Goal: Navigation & Orientation: Find specific page/section

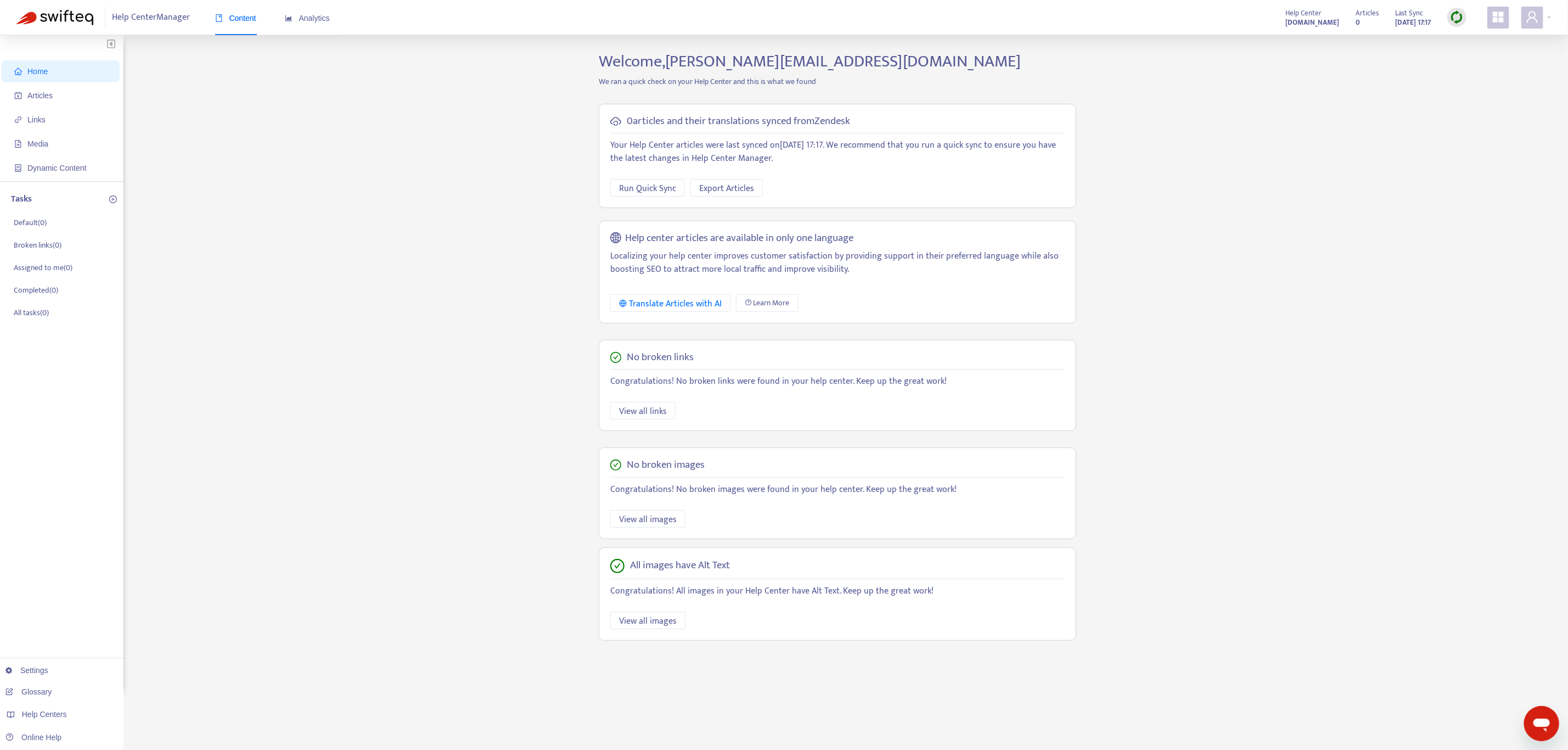
click at [436, 147] on div "Home Articles Links Media Dynamic Content Tasks Default ( 0 ) Broken links ( 0 …" at bounding box center [784, 373] width 1535 height 642
click at [396, 363] on div "Home Articles Links Media Dynamic Content Tasks Default ( 0 ) Broken links ( 0 …" at bounding box center [784, 373] width 1535 height 642
click at [401, 385] on div "Home Articles Links Media Dynamic Content Tasks Default ( 0 ) Broken links ( 0 …" at bounding box center [784, 373] width 1535 height 642
click at [432, 293] on div "Home Articles Links Media Dynamic Content Tasks Default ( 0 ) Broken links ( 0 …" at bounding box center [784, 373] width 1535 height 642
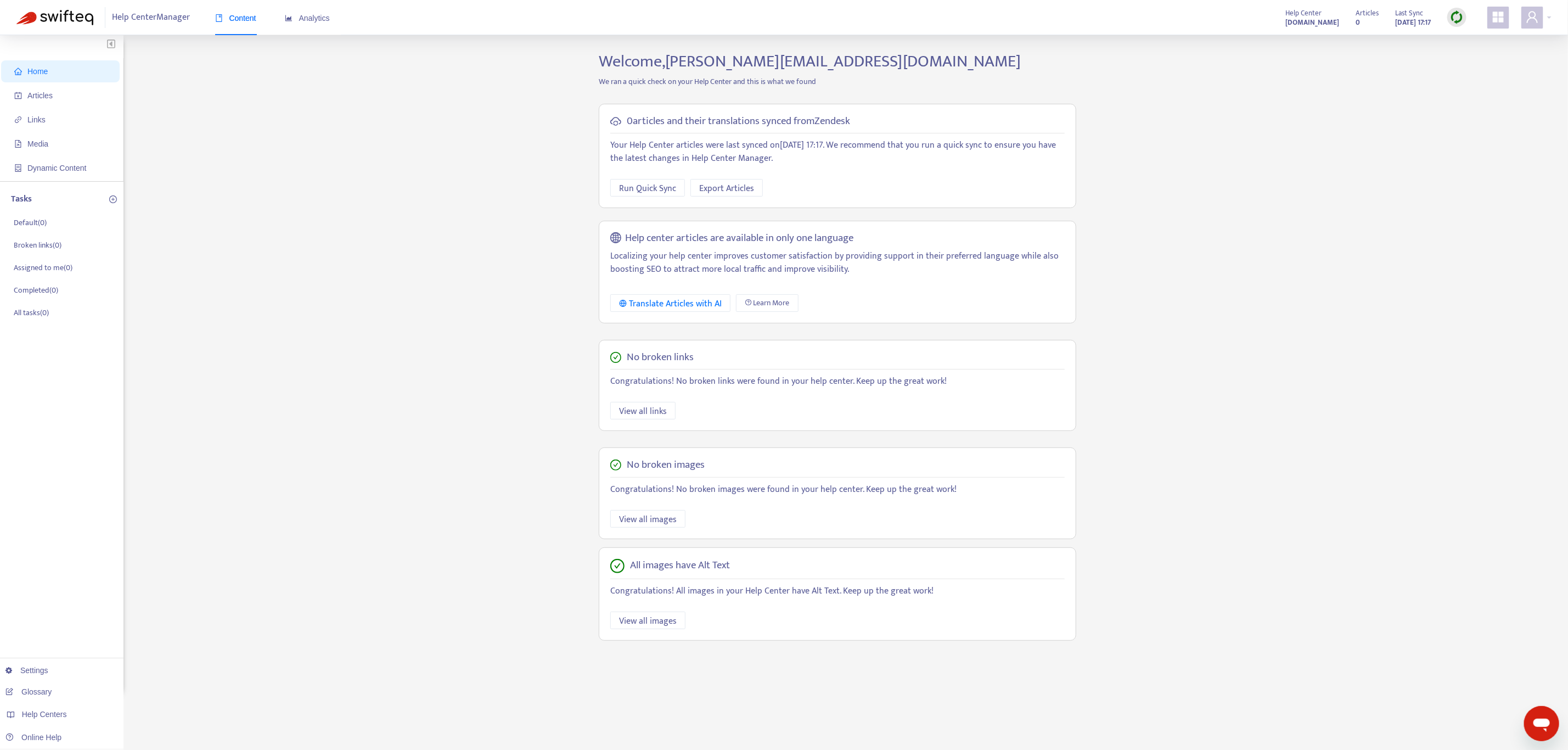
click at [150, 18] on span "Help Center Manager" at bounding box center [152, 18] width 78 height 21
click at [68, 15] on img at bounding box center [55, 17] width 77 height 15
drag, startPoint x: 1252, startPoint y: 91, endPoint x: 1263, endPoint y: 91, distance: 11.0
click at [1253, 91] on div "Home Articles Links Media Dynamic Content Tasks Default ( 0 ) Broken links ( 0 …" at bounding box center [784, 373] width 1535 height 642
click at [1291, 19] on strong "[DOMAIN_NAME]" at bounding box center [1312, 23] width 54 height 12
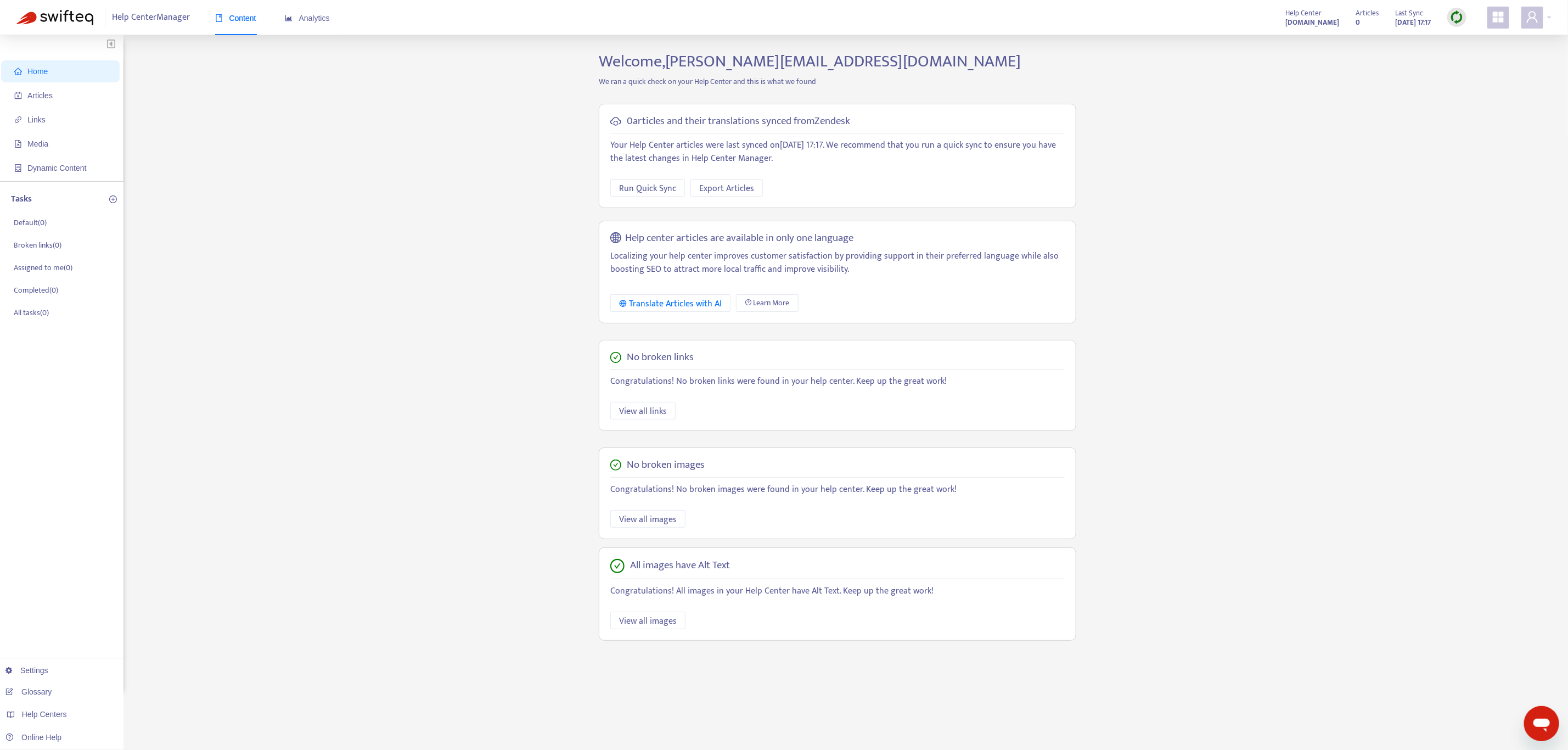
click at [1191, 99] on div "Home Articles Links Media Dynamic Content Tasks Default ( 0 ) Broken links ( 0 …" at bounding box center [784, 373] width 1535 height 642
click at [1356, 18] on div "0" at bounding box center [1367, 18] width 23 height 5
click at [1492, 23] on icon "appstore" at bounding box center [1499, 17] width 13 height 13
click at [1306, 125] on div "Home Articles Links Media Dynamic Content Tasks Default ( 0 ) Broken links ( 0 …" at bounding box center [784, 373] width 1535 height 642
drag, startPoint x: 416, startPoint y: 137, endPoint x: 424, endPoint y: 137, distance: 8.0
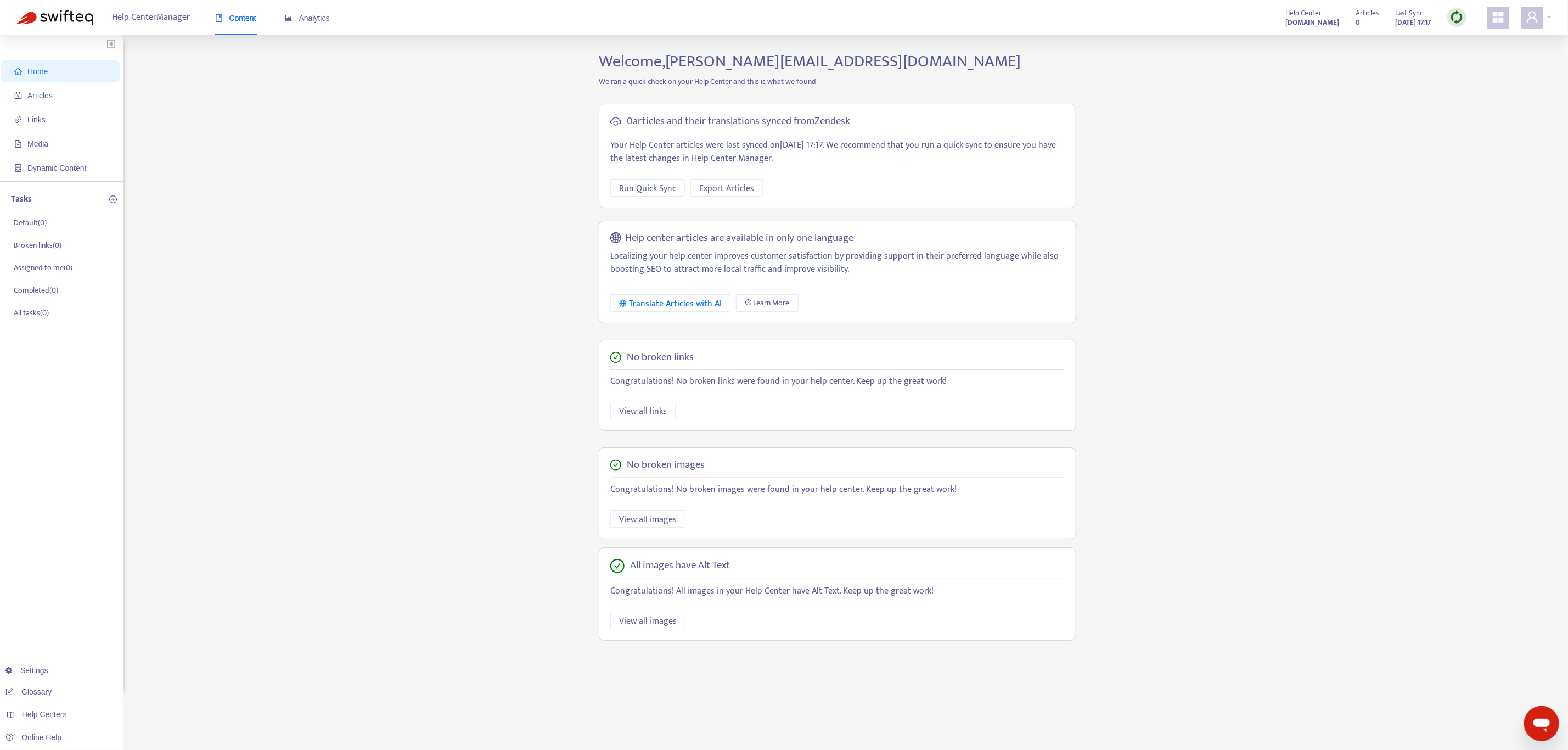
click at [425, 137] on div "Home Articles Links Media Dynamic Content Tasks Default ( 0 ) Broken links ( 0 …" at bounding box center [784, 373] width 1535 height 642
click at [313, 16] on span "Analytics" at bounding box center [307, 18] width 45 height 9
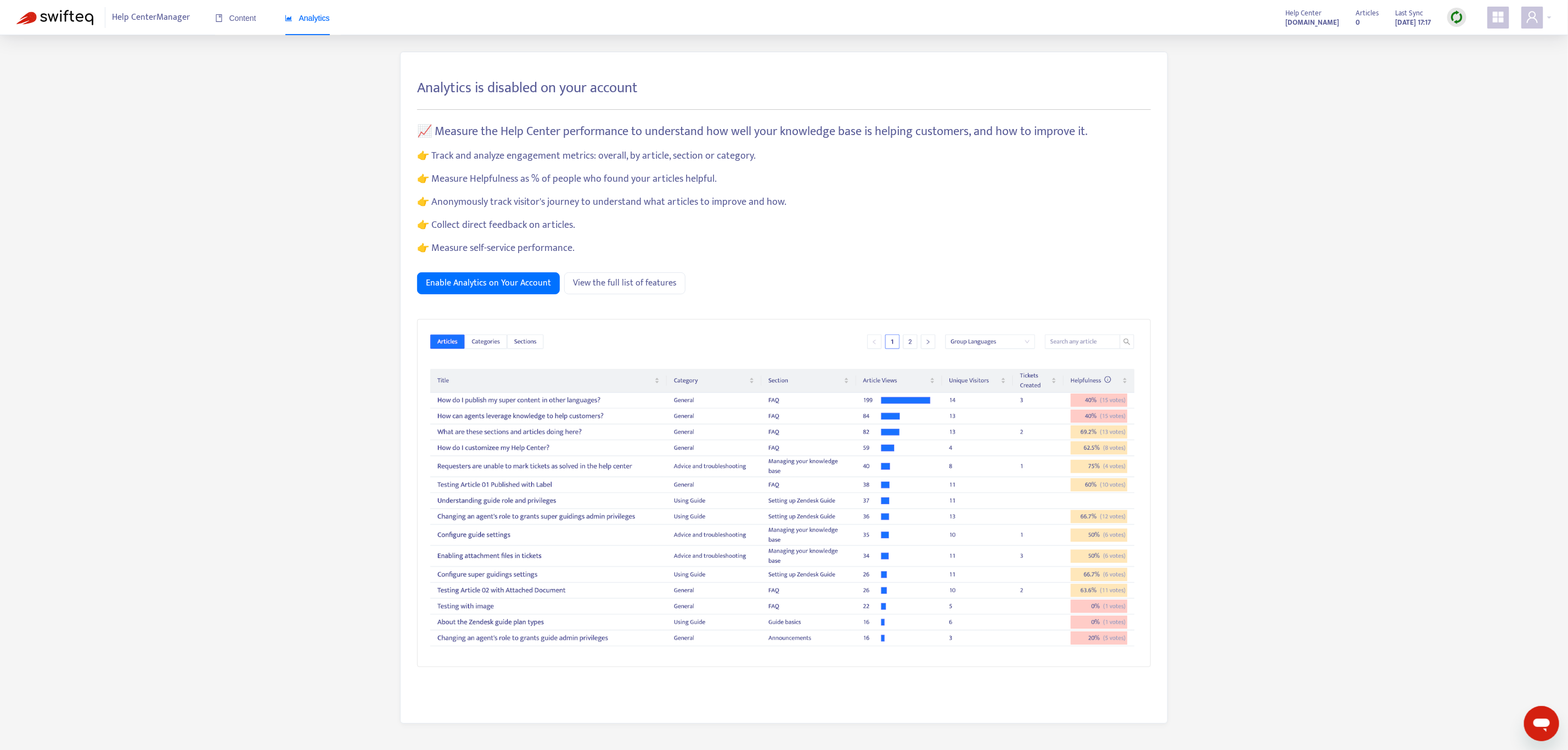
click at [265, 109] on div "Analytics is disabled on your account 📈 Measure the Help Center performance to …" at bounding box center [784, 396] width 1535 height 689
click at [274, 186] on div "Analytics is disabled on your account 📈 Measure the Help Center performance to …" at bounding box center [784, 396] width 1535 height 689
click at [250, 23] on div "Content" at bounding box center [236, 18] width 41 height 12
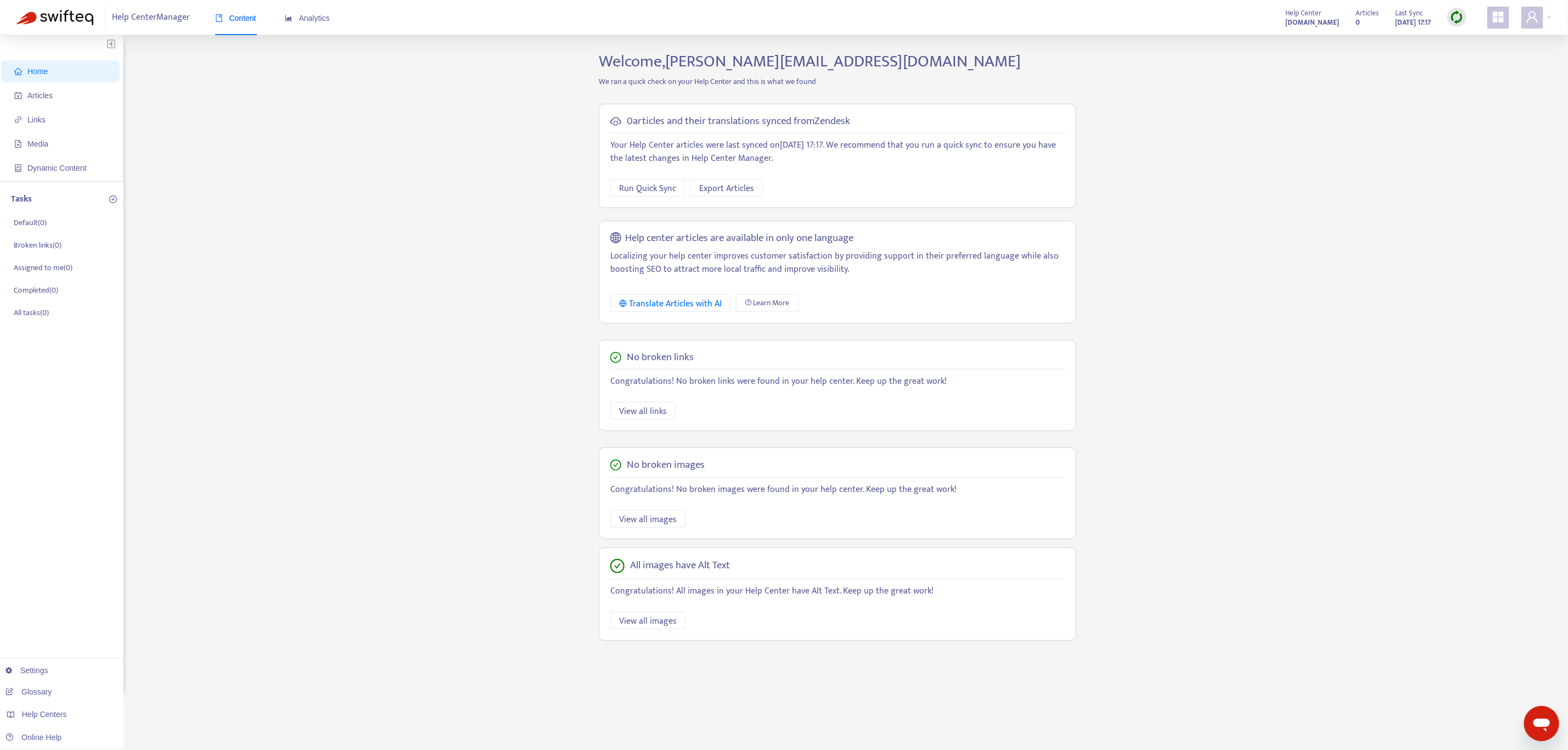
click at [509, 170] on div "Home Articles Links Media Dynamic Content Tasks Default ( 0 ) Broken links ( 0 …" at bounding box center [784, 373] width 1535 height 642
click at [71, 92] on span "Articles" at bounding box center [62, 96] width 97 height 22
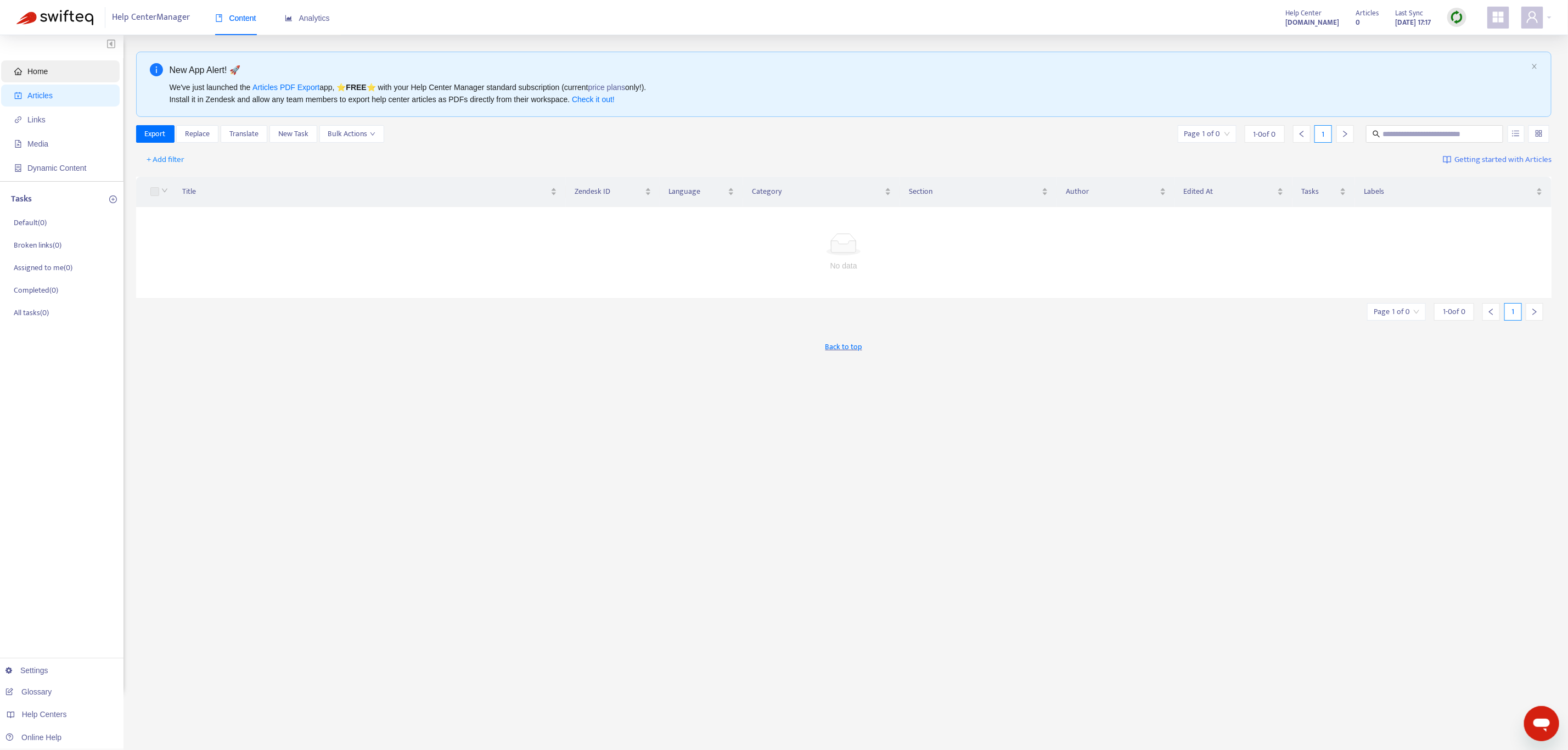
click at [70, 68] on span "Home" at bounding box center [62, 71] width 97 height 22
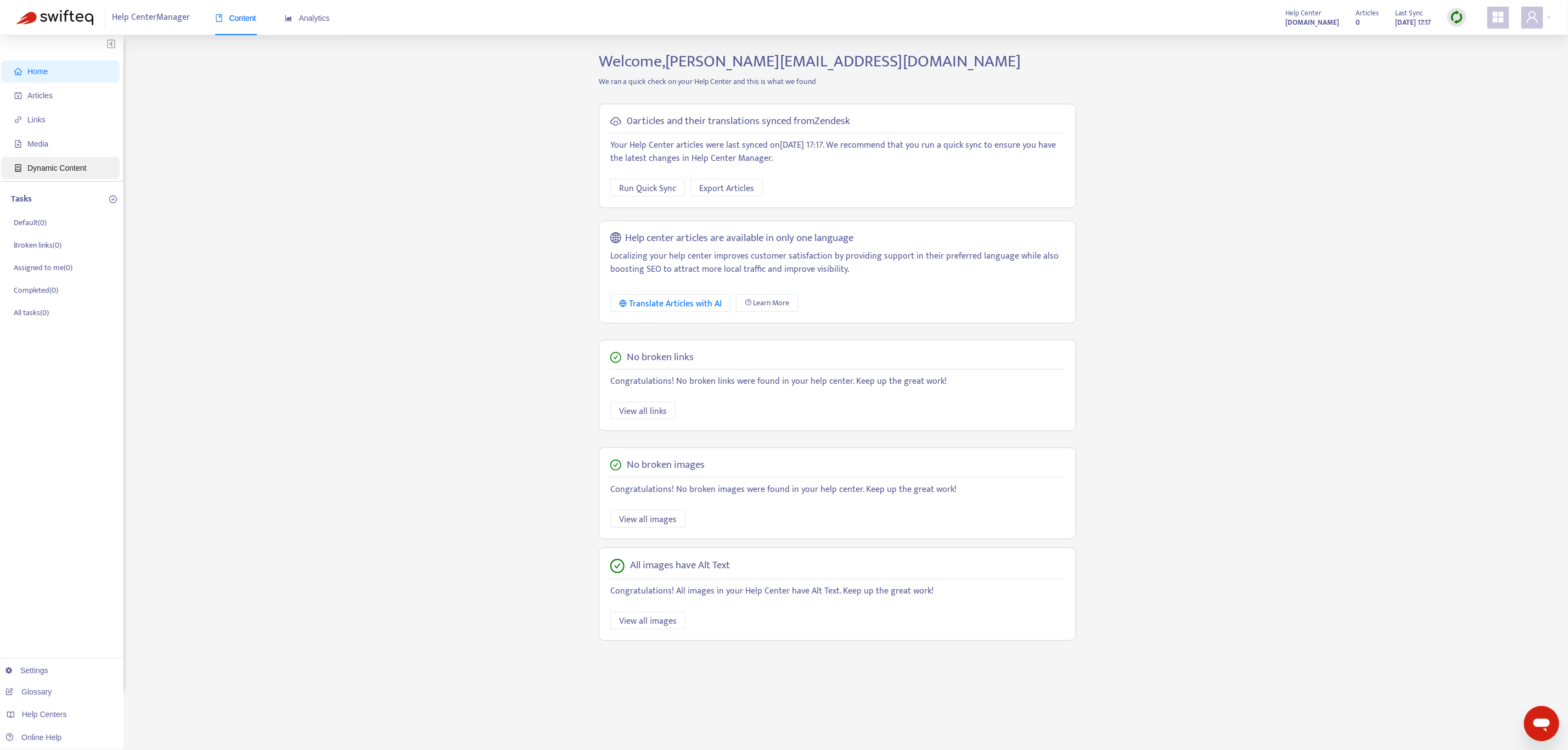
click at [59, 164] on span "Dynamic Content" at bounding box center [57, 168] width 58 height 9
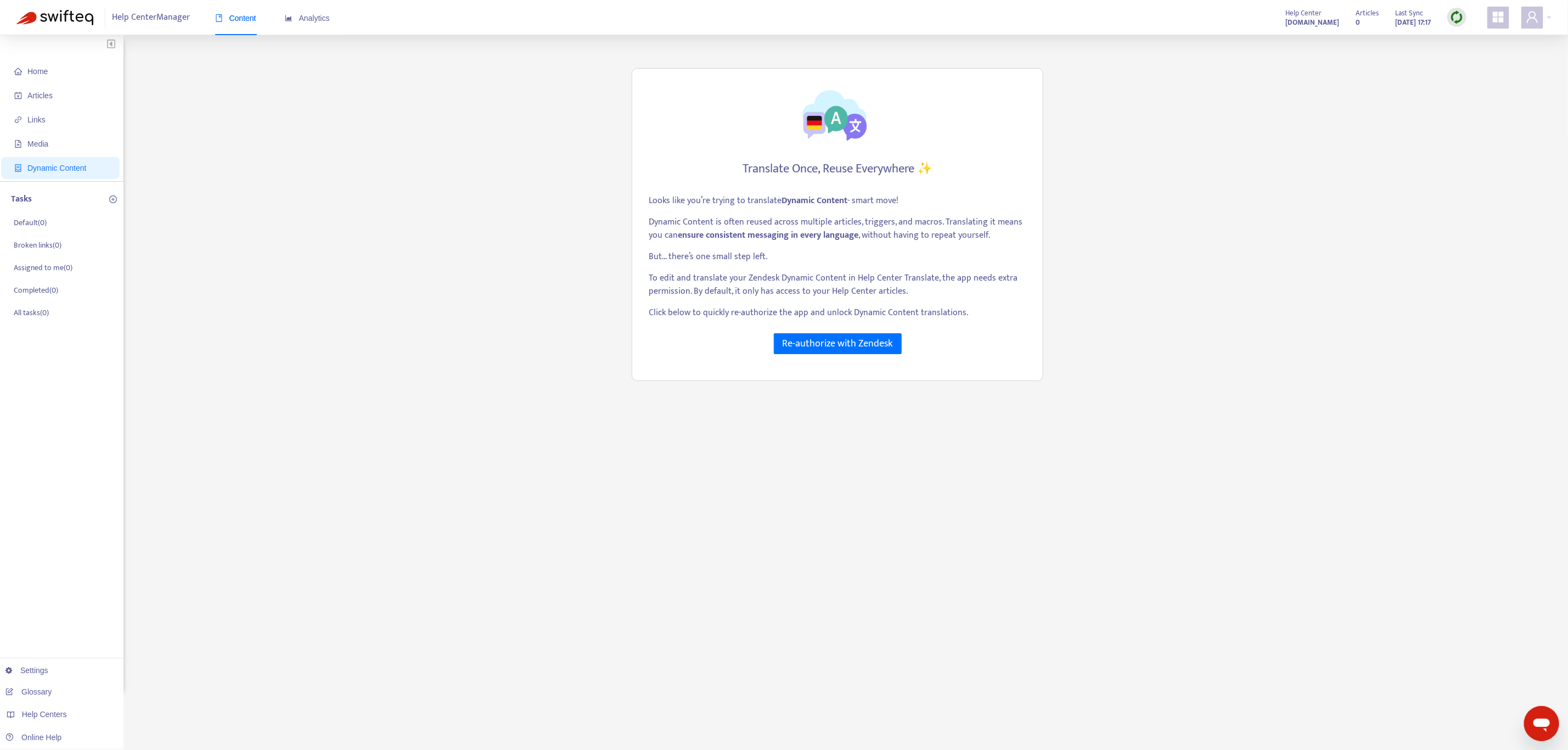
click at [212, 162] on div "Home Articles Links Media Dynamic Content Tasks Default ( 0 ) Broken links ( 0 …" at bounding box center [784, 373] width 1535 height 642
click at [46, 147] on span "Media" at bounding box center [38, 144] width 21 height 9
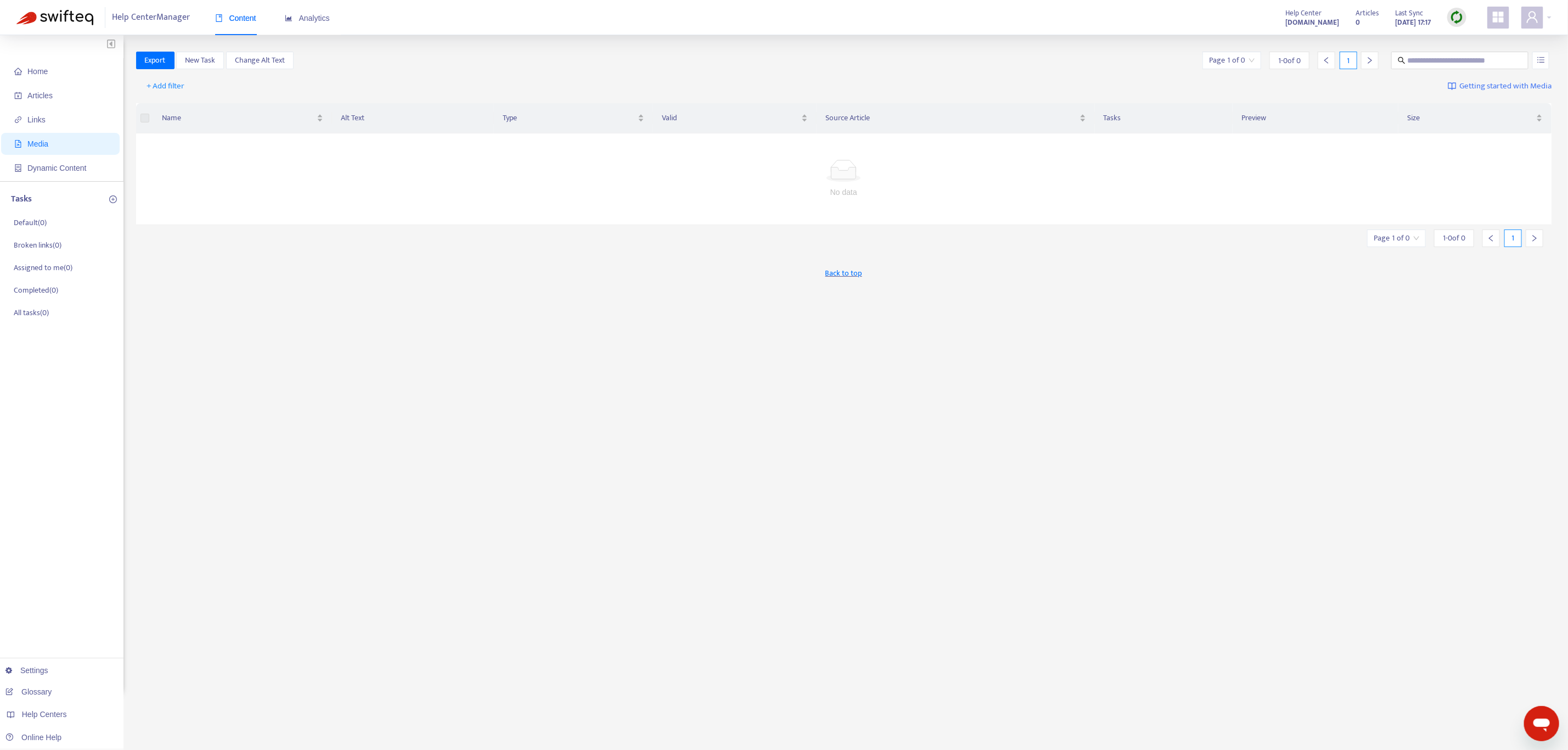
click at [159, 276] on div "Back to top" at bounding box center [844, 273] width 1416 height 27
click at [54, 76] on span "Home" at bounding box center [62, 71] width 97 height 22
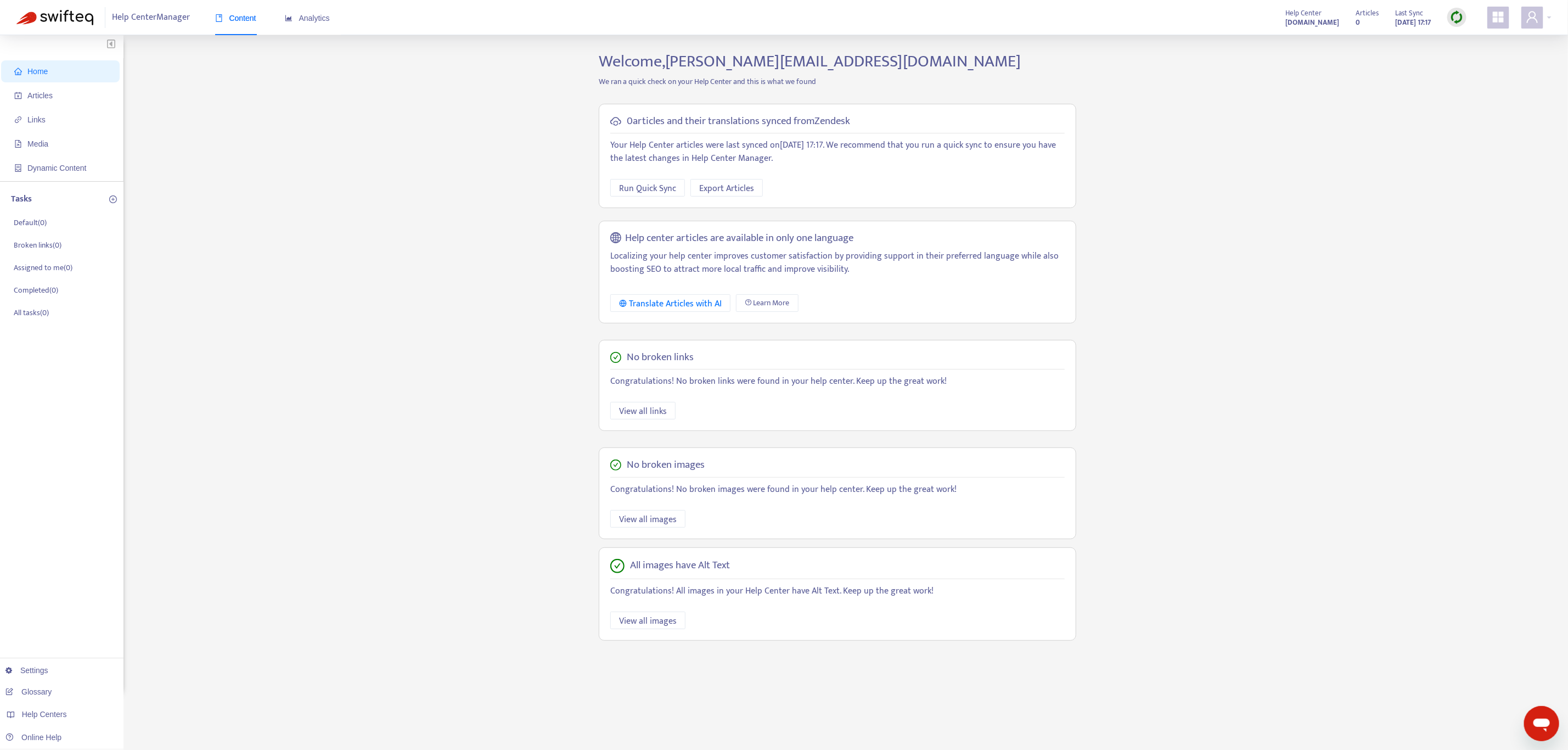
click at [365, 61] on div "Home Articles Links Media Dynamic Content Tasks Default ( 0 ) Broken links ( 0 …" at bounding box center [784, 373] width 1535 height 642
click at [1107, 61] on div "Home Articles Links Media Dynamic Content Tasks Default ( 0 ) Broken links ( 0 …" at bounding box center [784, 373] width 1535 height 642
click at [642, 188] on span "Run Quick Sync" at bounding box center [648, 188] width 57 height 14
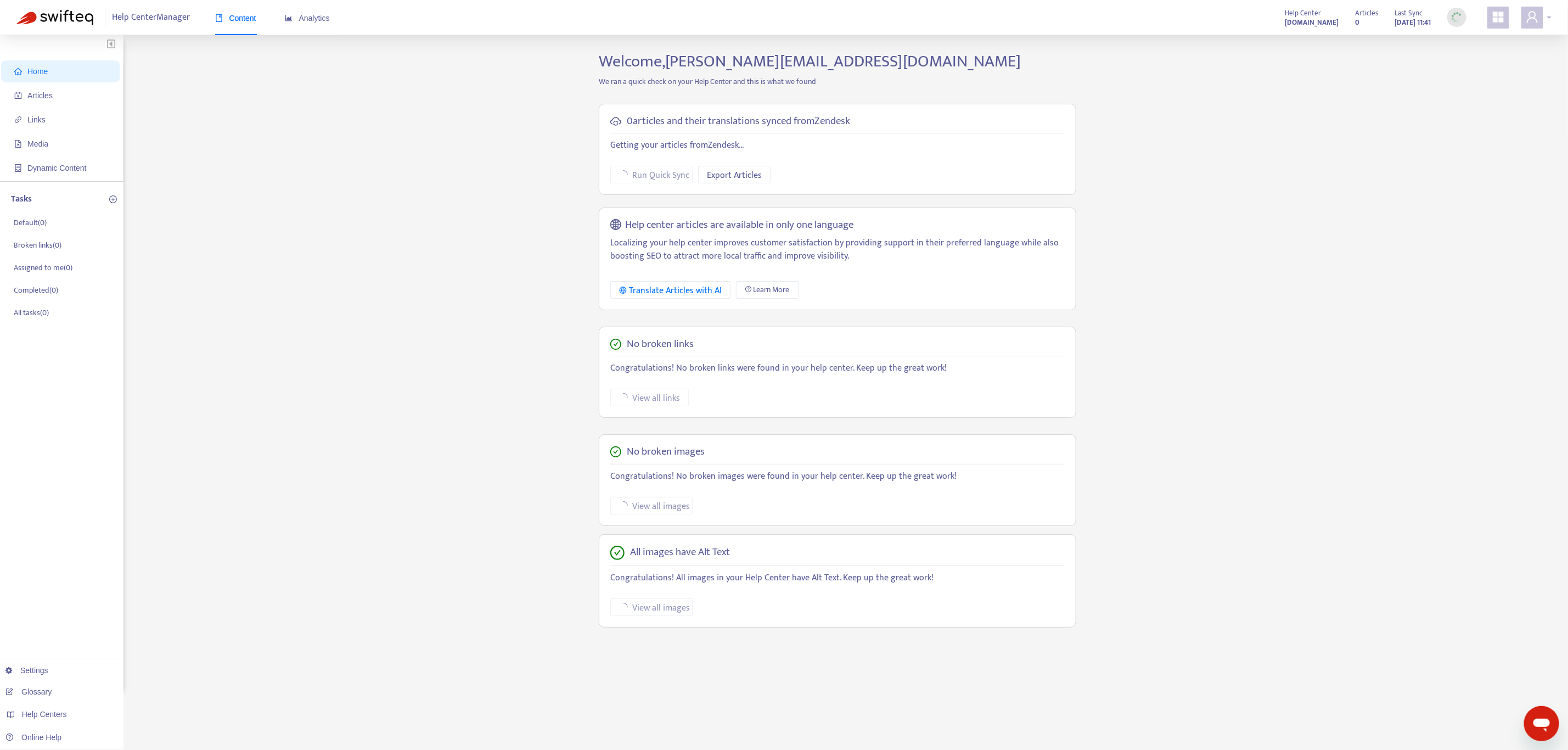
click at [1537, 21] on icon "user" at bounding box center [1532, 16] width 11 height 12
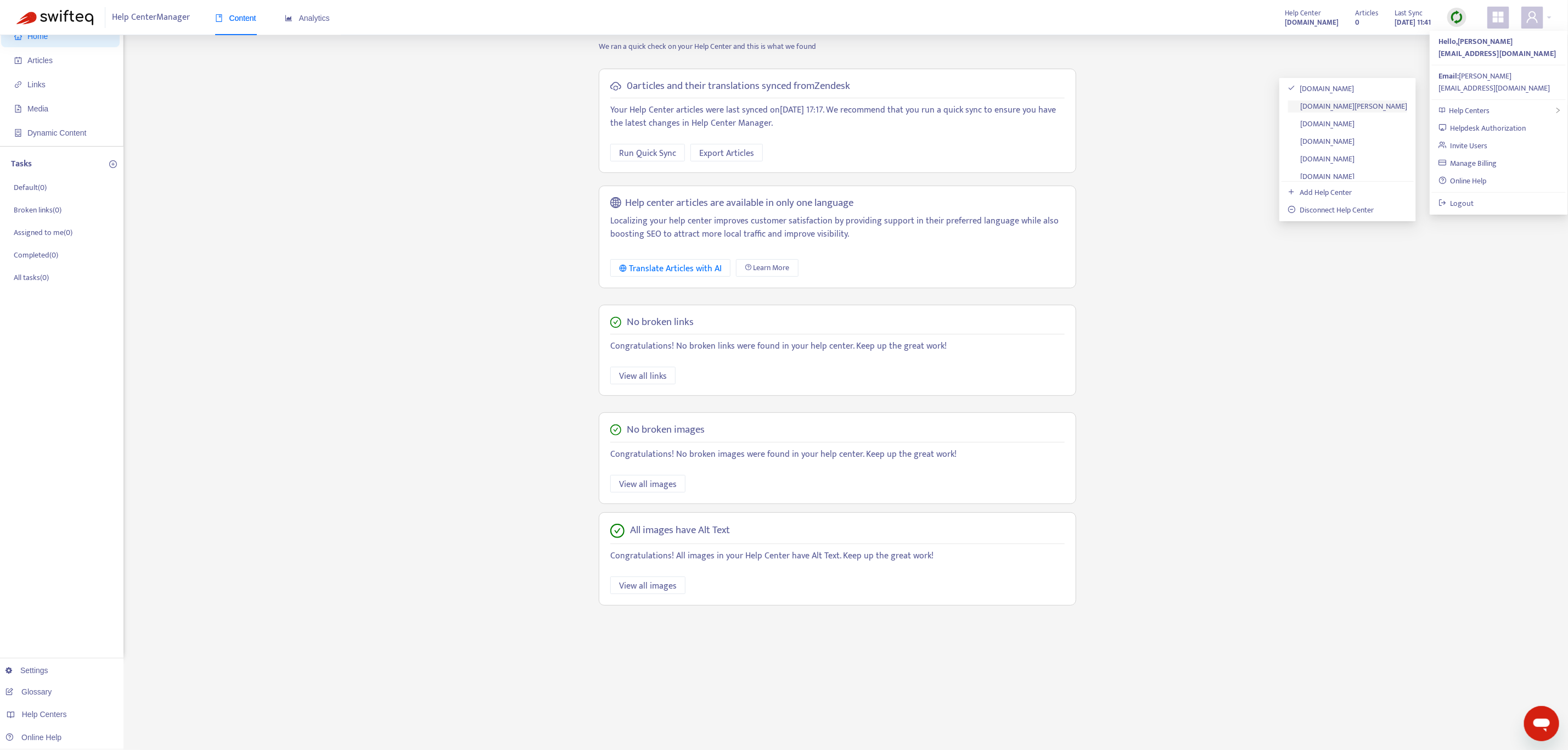
click at [1381, 104] on link "[DOMAIN_NAME][PERSON_NAME]" at bounding box center [1348, 106] width 120 height 13
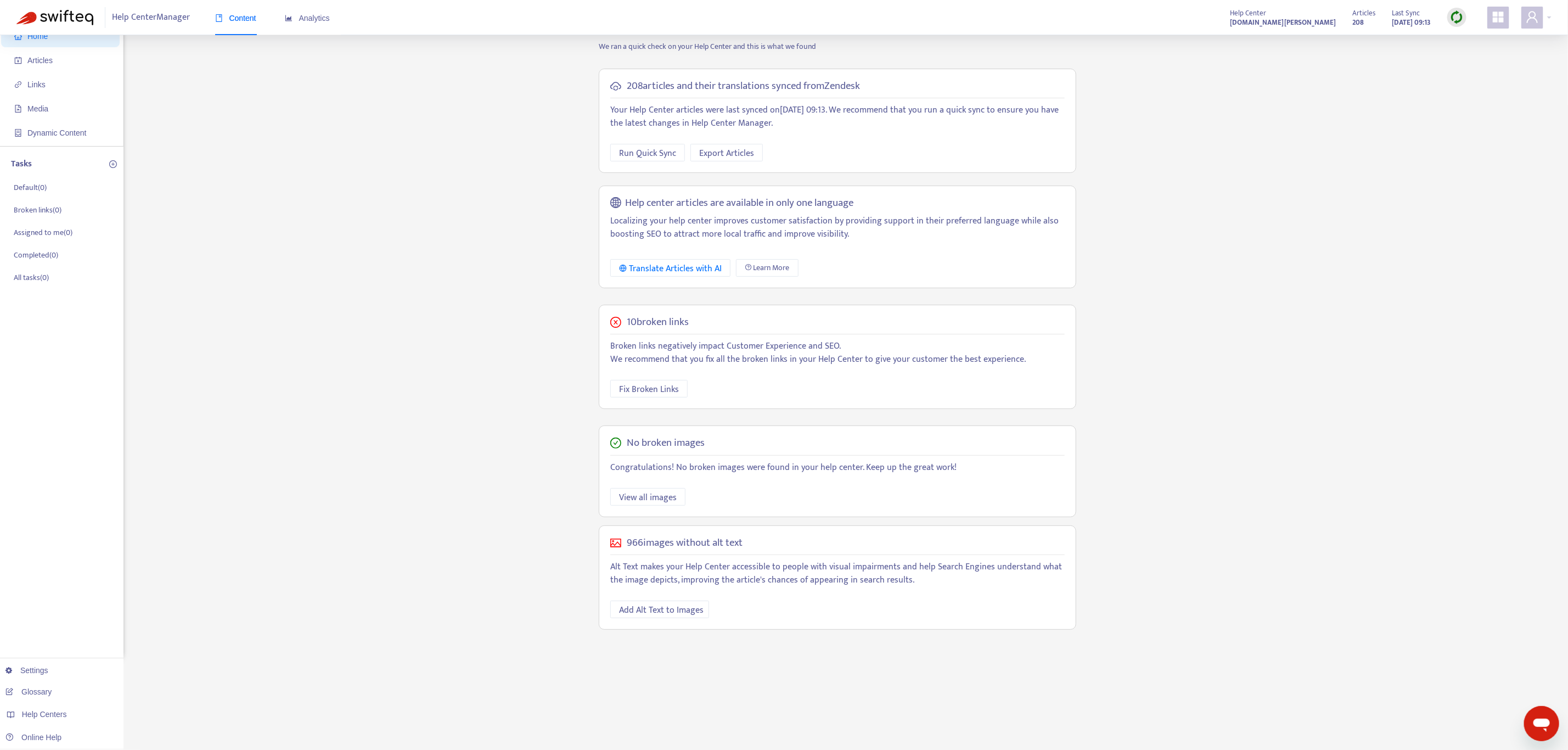
click at [1342, 87] on div "Home Articles Links Media Dynamic Content Tasks Default ( 0 ) Broken links ( 0 …" at bounding box center [784, 337] width 1535 height 642
click at [1250, 148] on div "Home Articles Links Media Dynamic Content Tasks Default ( 0 ) Broken links ( 0 …" at bounding box center [784, 337] width 1535 height 642
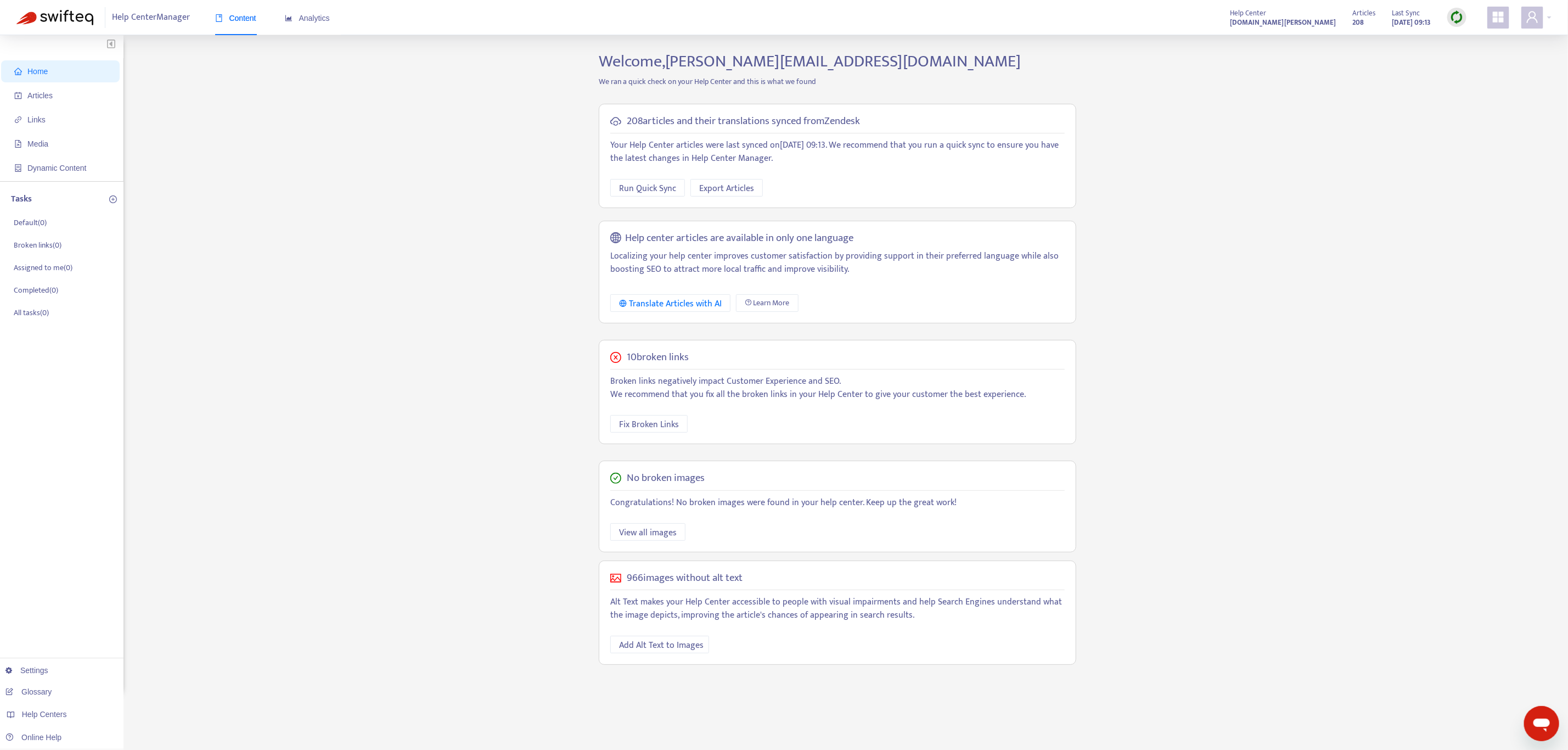
click at [1127, 277] on div "Home Articles Links Media Dynamic Content Tasks Default ( 0 ) Broken links ( 0 …" at bounding box center [784, 373] width 1535 height 642
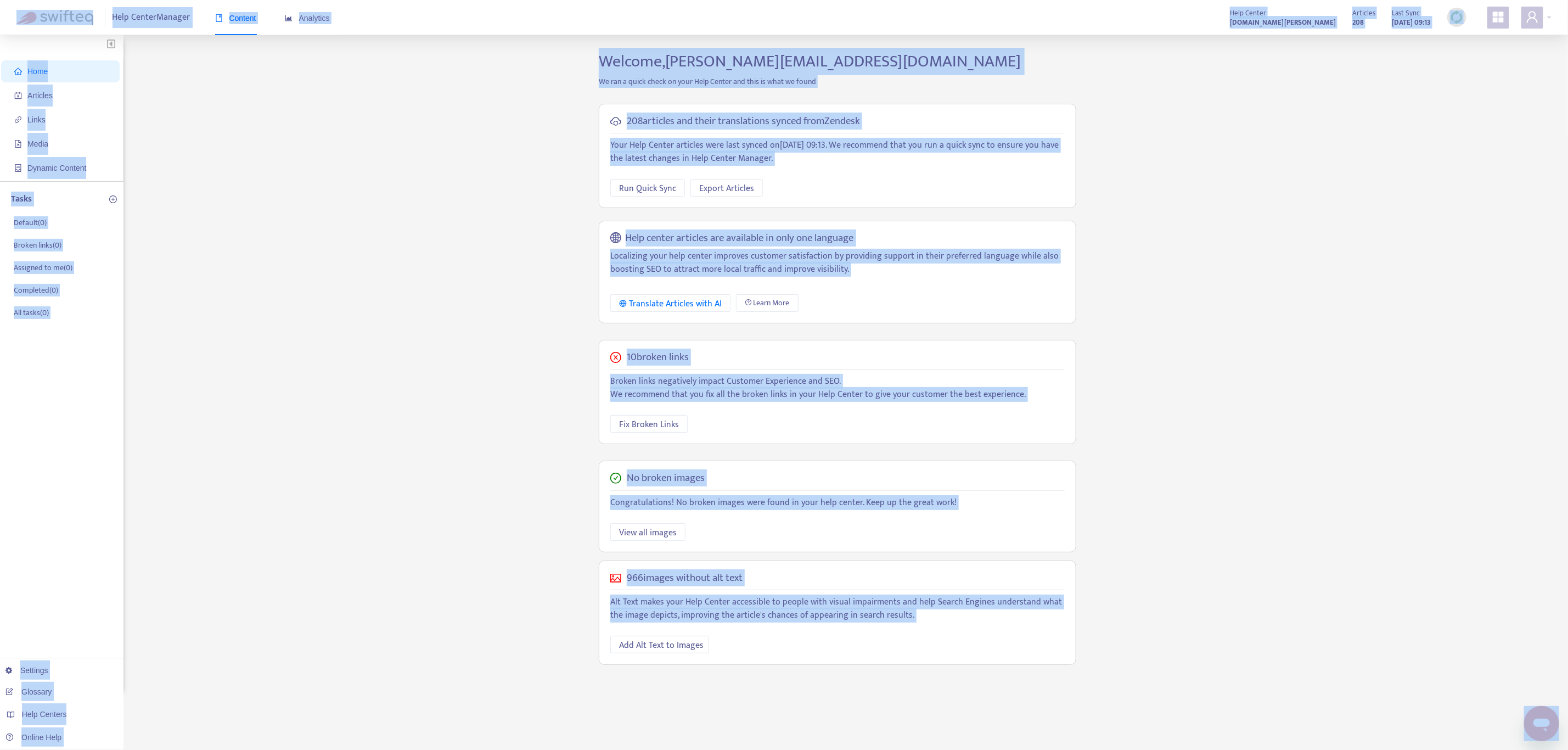
click at [1216, 236] on div "Home Articles Links Media Dynamic Content Tasks Default ( 0 ) Broken links ( 0 …" at bounding box center [784, 373] width 1535 height 642
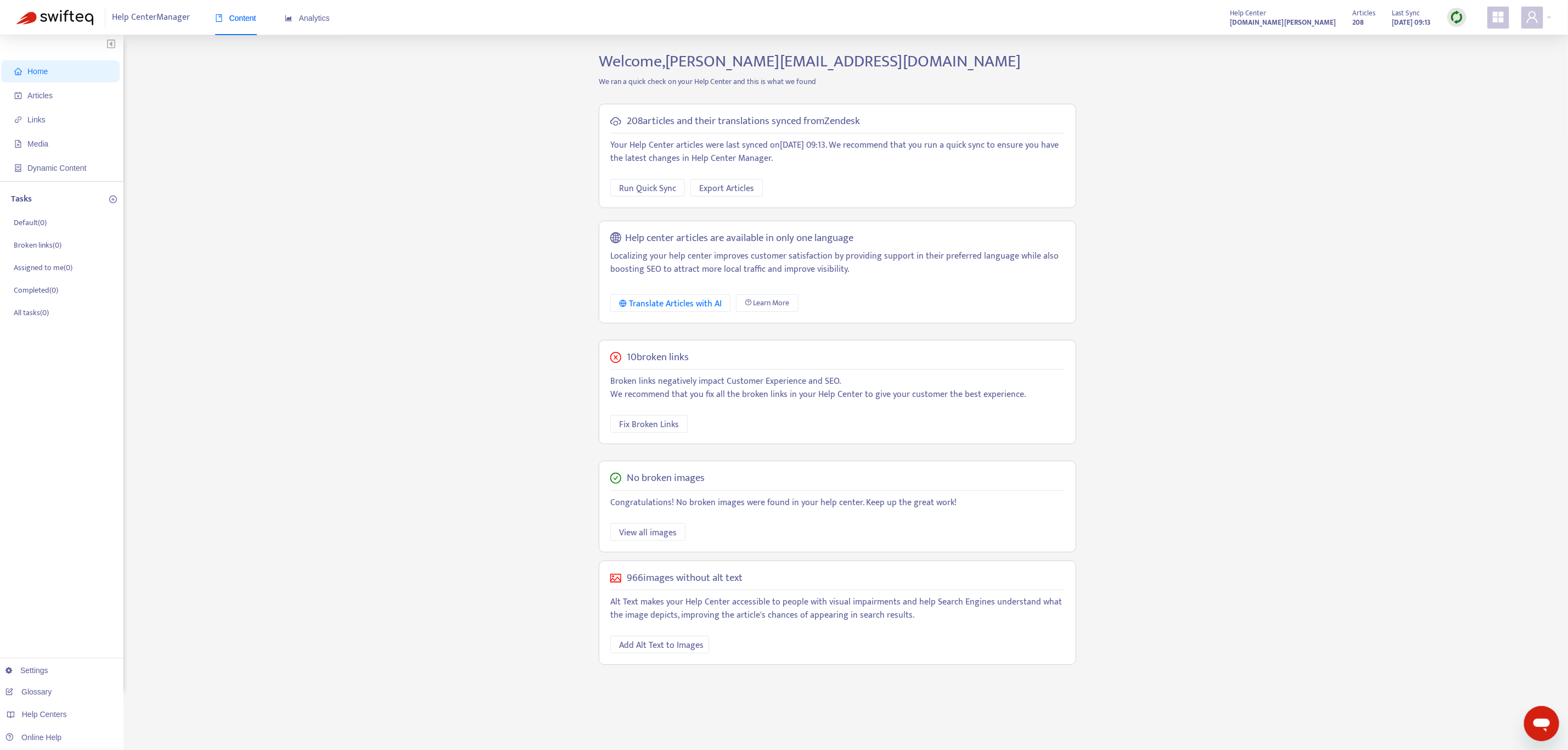
click at [1253, 279] on div "Home Articles Links Media Dynamic Content Tasks Default ( 0 ) Broken links ( 0 …" at bounding box center [784, 373] width 1535 height 642
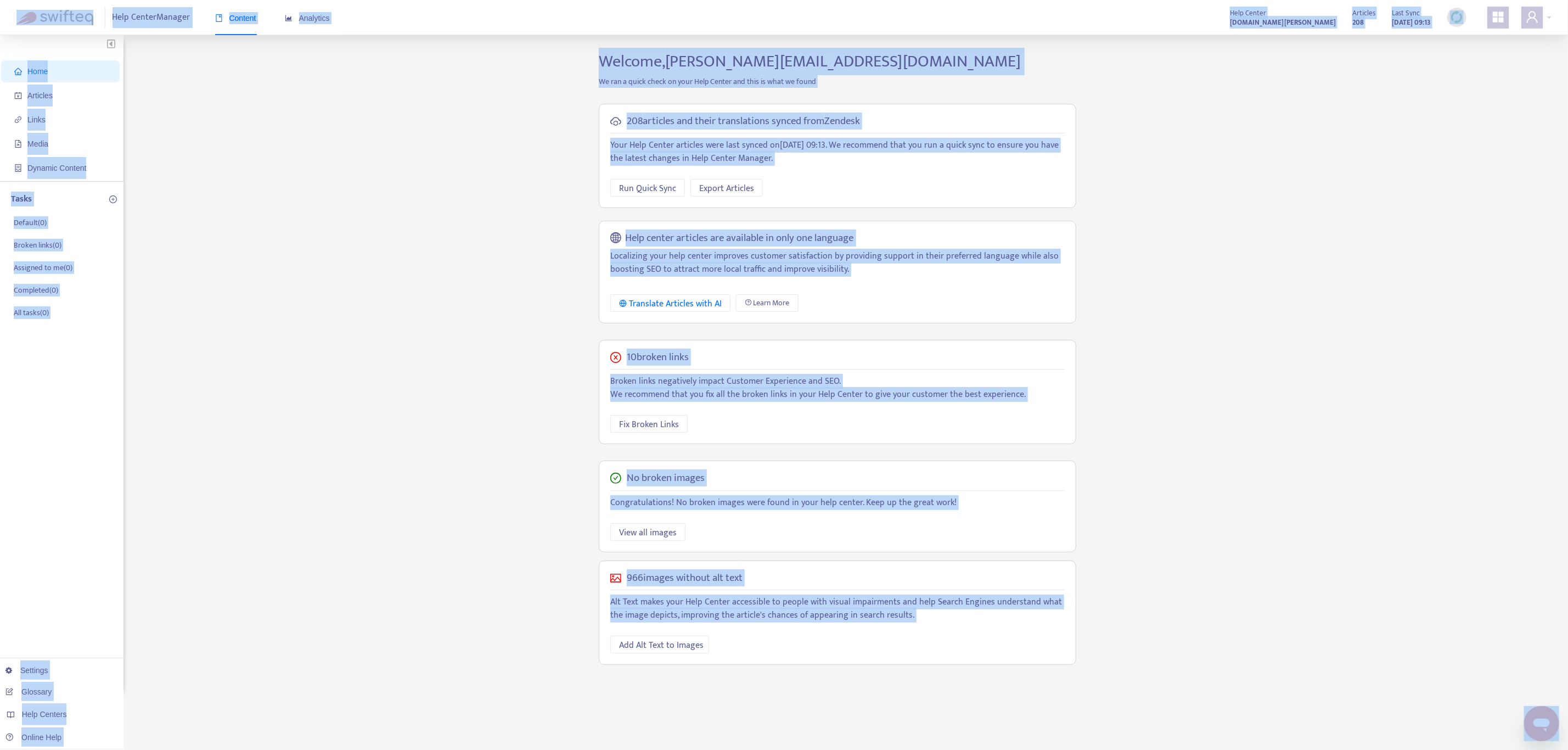
click at [1175, 239] on div "Home Articles Links Media Dynamic Content Tasks Default ( 0 ) Broken links ( 0 …" at bounding box center [784, 373] width 1535 height 642
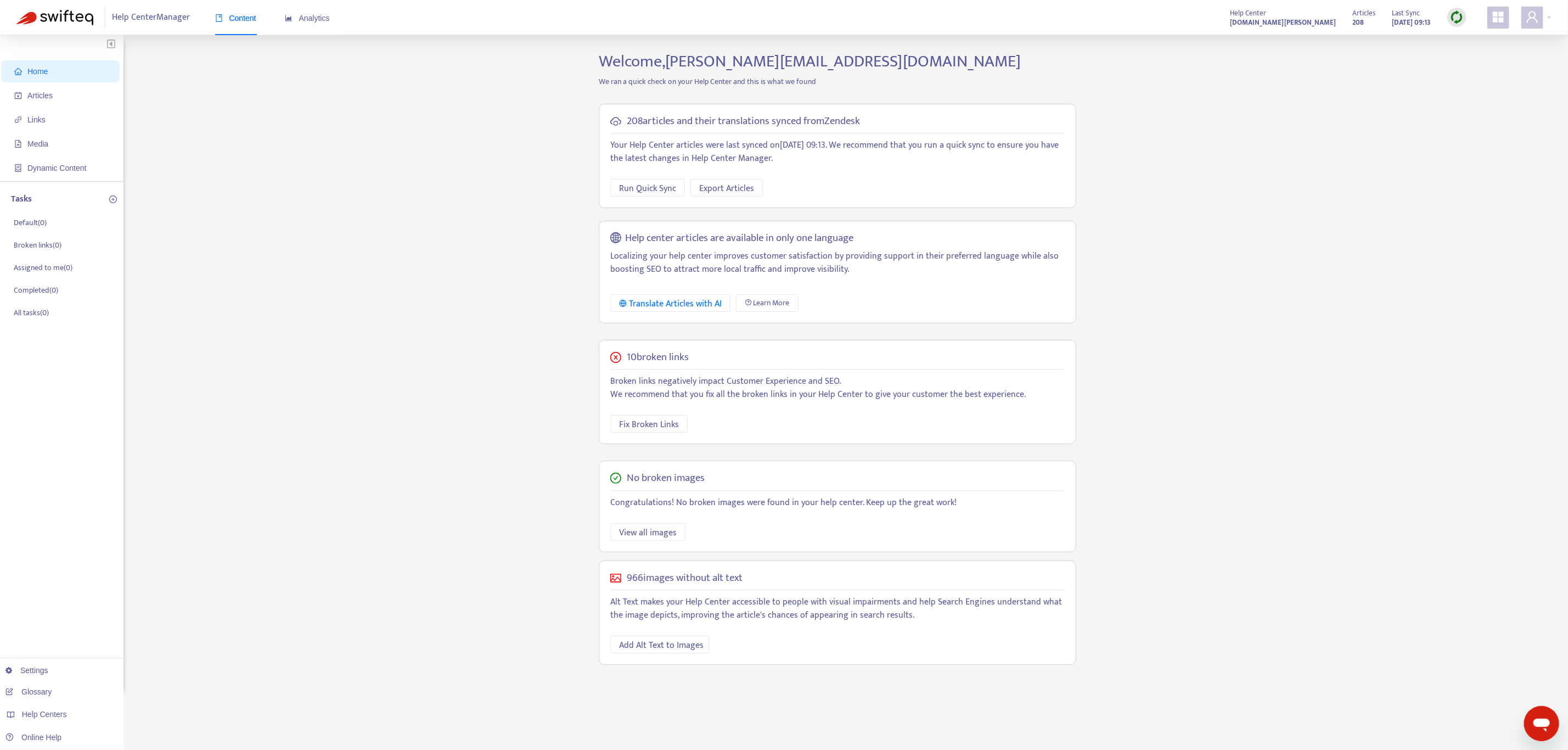
click at [1095, 404] on div "Home Articles Links Media Dynamic Content Tasks Default ( 0 ) Broken links ( 0 …" at bounding box center [784, 373] width 1535 height 642
click at [433, 262] on div "Home Articles Links Media Dynamic Content Tasks Default ( 0 ) Broken links ( 0 …" at bounding box center [784, 373] width 1535 height 642
click at [304, 19] on span "Analytics" at bounding box center [307, 18] width 45 height 9
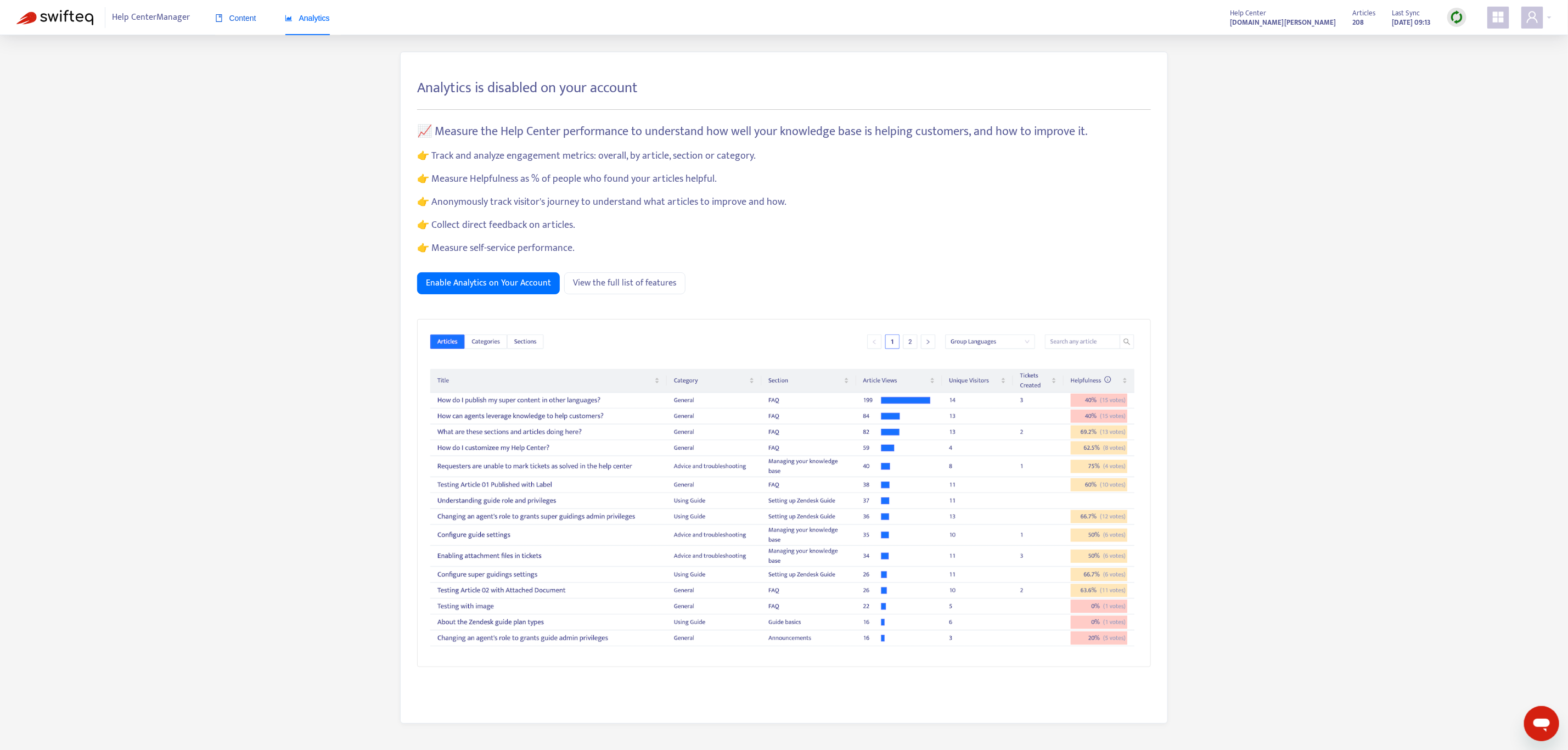
click at [243, 14] on span "Content" at bounding box center [236, 18] width 41 height 9
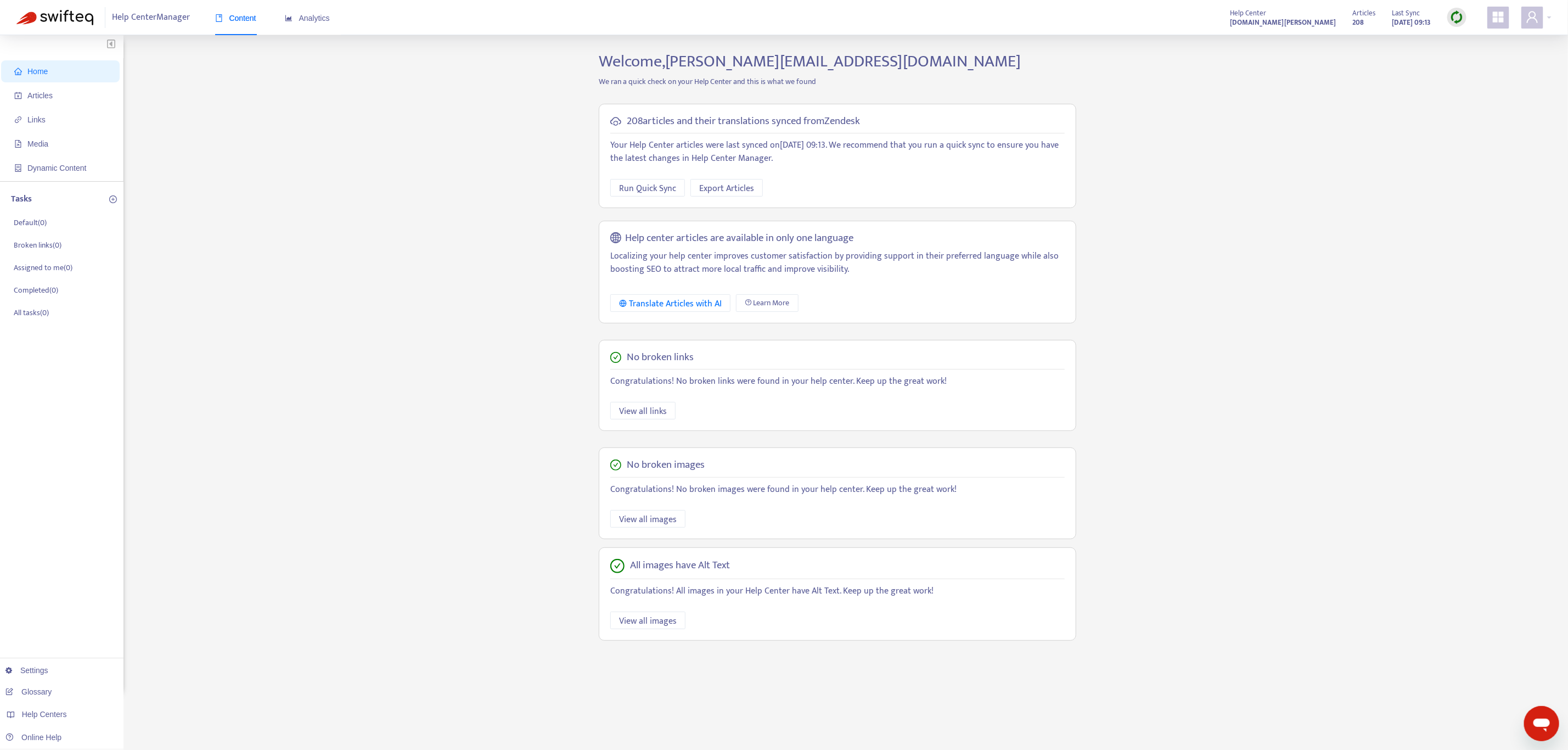
click at [1255, 89] on div "Home Articles Links Media Dynamic Content Tasks Default ( 0 ) Broken links ( 0 …" at bounding box center [784, 373] width 1535 height 642
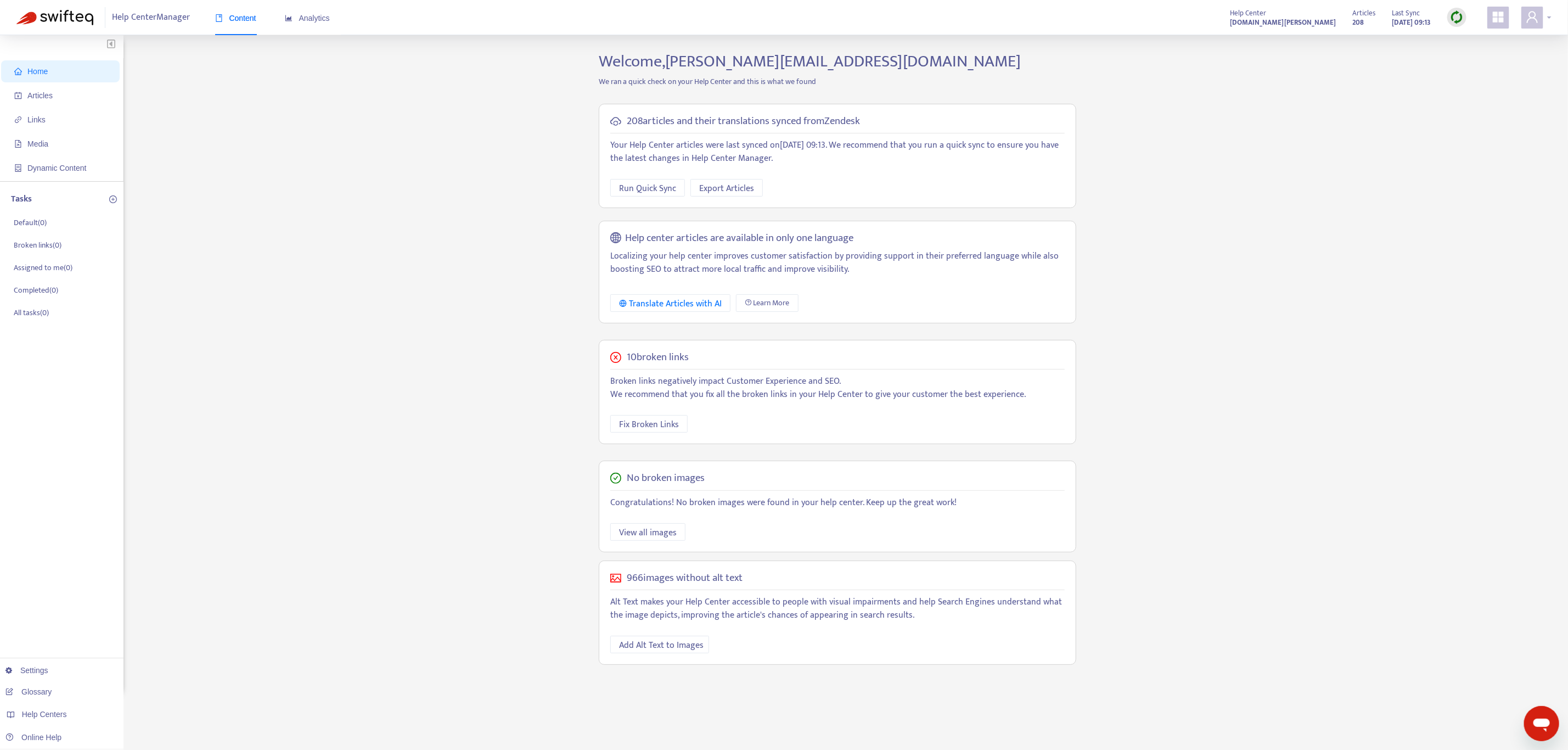
click at [1538, 21] on icon "user" at bounding box center [1533, 17] width 13 height 13
click at [1211, 106] on div "Home Articles Links Media Dynamic Content Tasks Default ( 0 ) Broken links ( 0 …" at bounding box center [784, 373] width 1535 height 642
click at [1151, 150] on div "Home Articles Links Media Dynamic Content Tasks Default ( 0 ) Broken links ( 0 …" at bounding box center [784, 373] width 1535 height 642
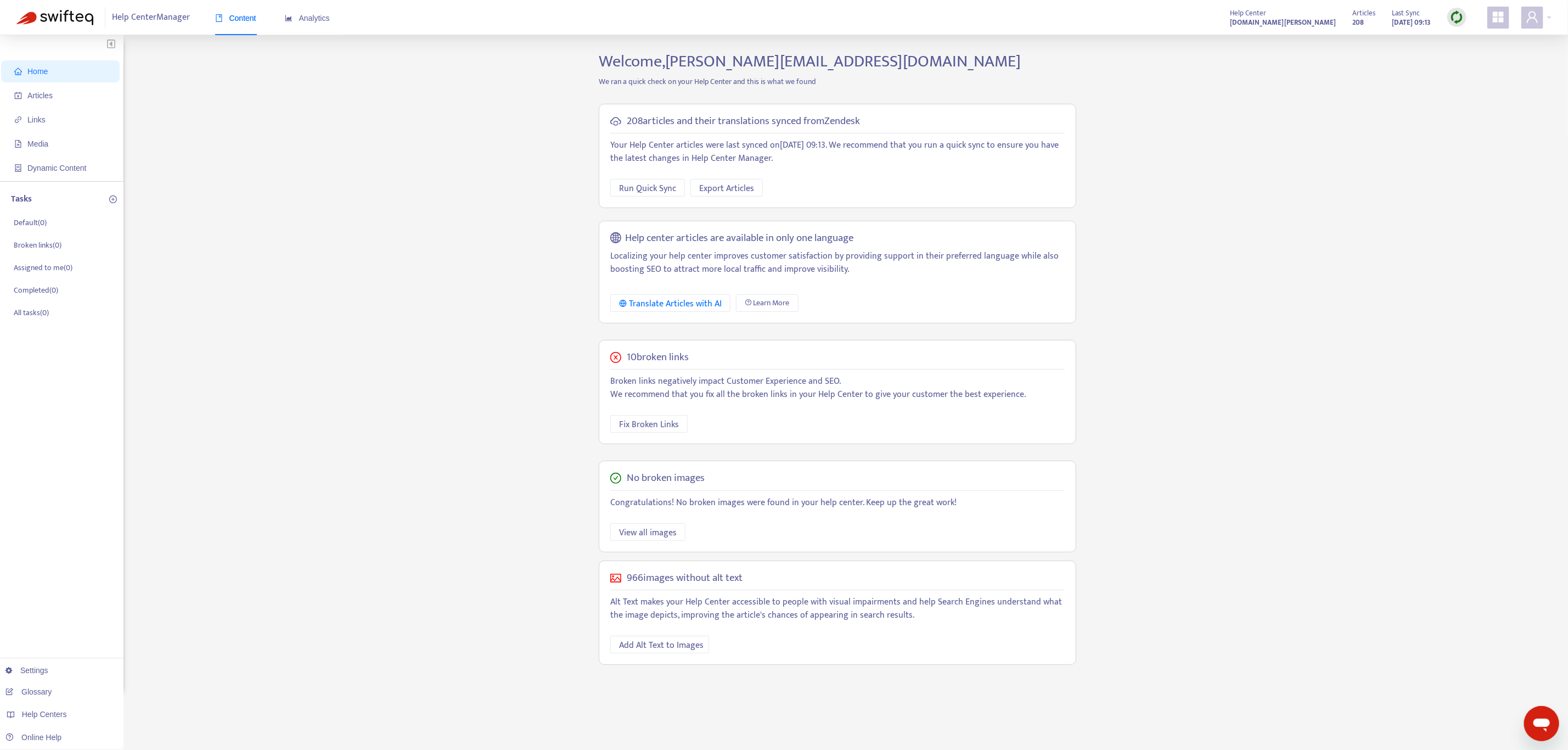
click at [1291, 219] on div "Home Articles Links Media Dynamic Content Tasks Default ( 0 ) Broken links ( 0 …" at bounding box center [784, 373] width 1535 height 642
click at [318, 374] on div "Home Articles Links Media Dynamic Content Tasks Default ( 0 ) Broken links ( 0 …" at bounding box center [784, 373] width 1535 height 642
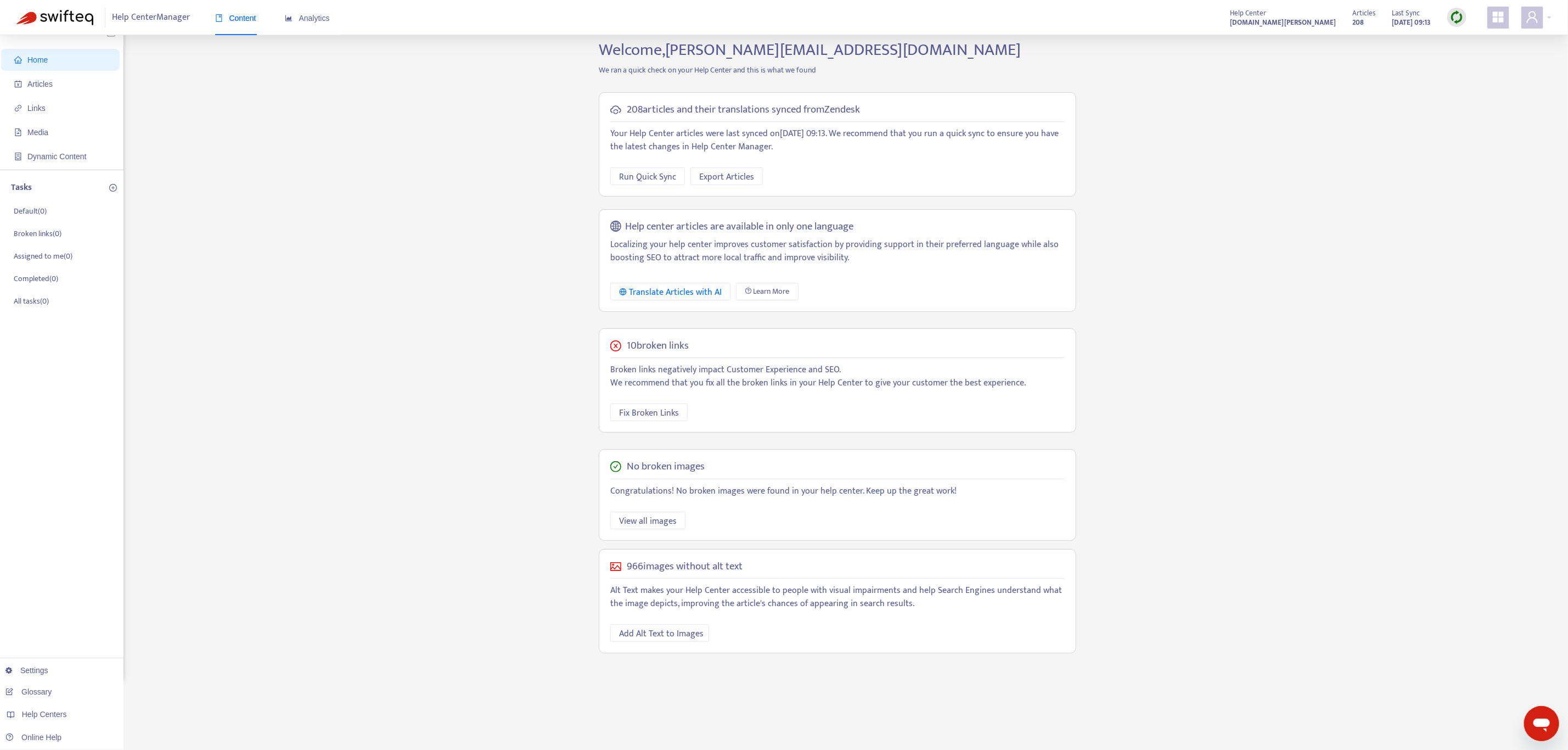
scroll to position [0, 0]
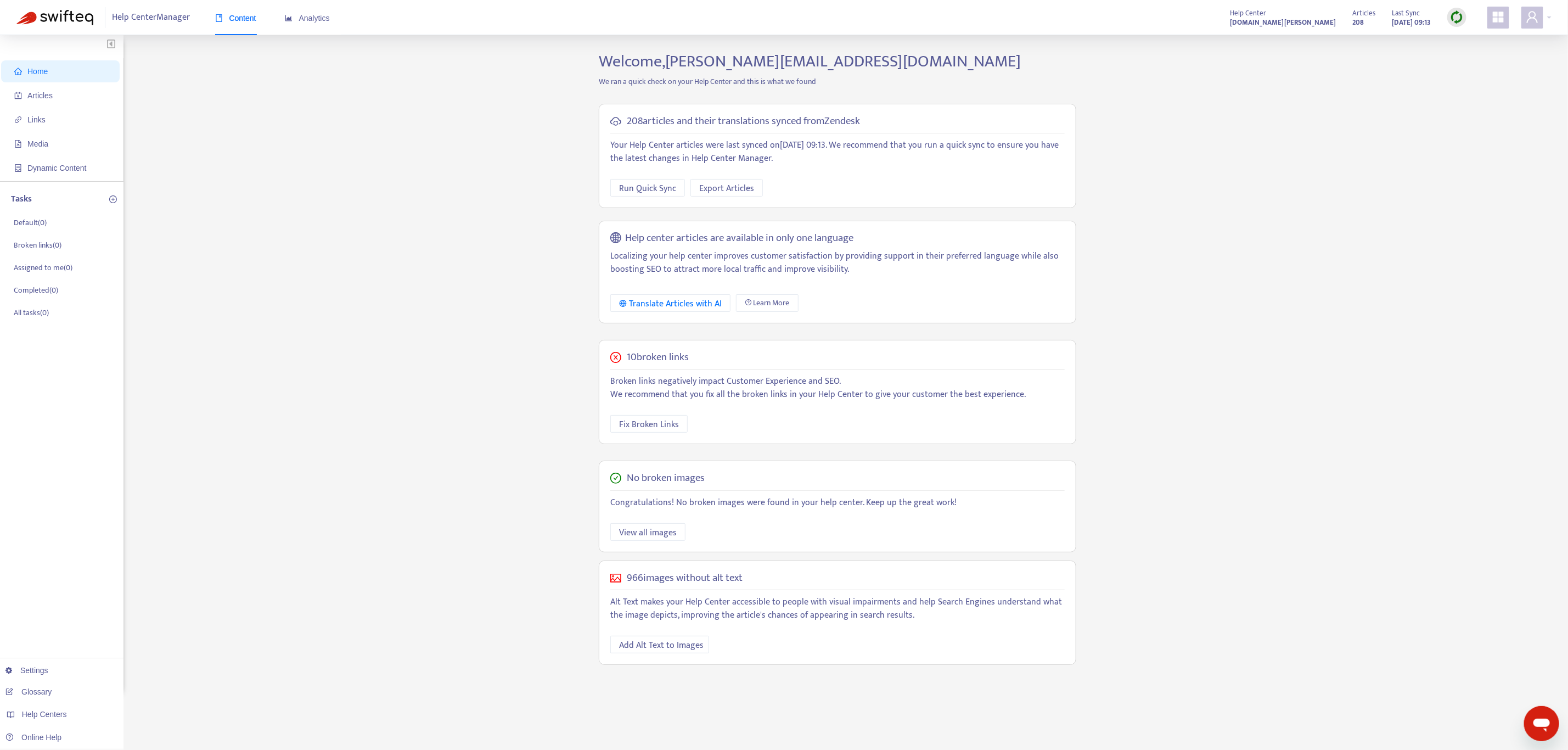
click at [1229, 194] on div "Home Articles Links Media Dynamic Content Tasks Default ( 0 ) Broken links ( 0 …" at bounding box center [784, 373] width 1535 height 642
click at [1222, 187] on div "Home Articles Links Media Dynamic Content Tasks Default ( 0 ) Broken links ( 0 …" at bounding box center [784, 373] width 1535 height 642
click at [1192, 192] on div "Home Articles Links Media Dynamic Content Tasks Default ( 0 ) Broken links ( 0 …" at bounding box center [784, 373] width 1535 height 642
